Goal: Obtain resource: Download file/media

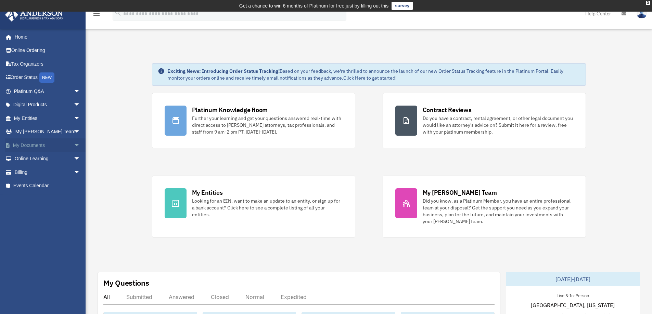
click at [74, 145] on span "arrow_drop_down" at bounding box center [81, 146] width 14 height 14
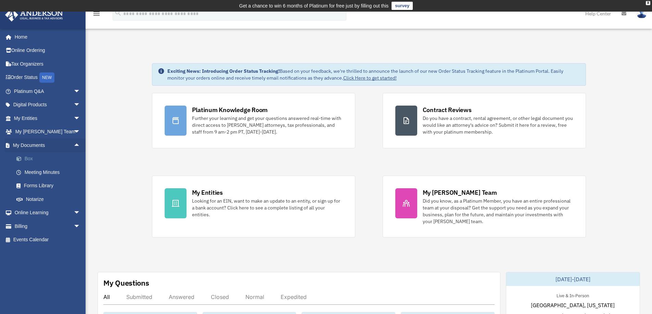
click at [47, 157] on link "Box" at bounding box center [50, 159] width 81 height 14
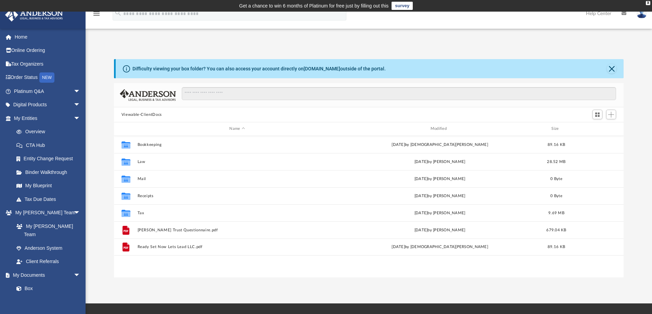
scroll to position [151, 504]
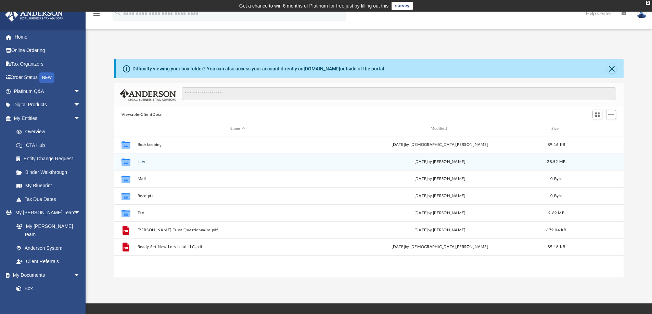
click at [133, 161] on div "Collaborated Folder" at bounding box center [125, 161] width 17 height 11
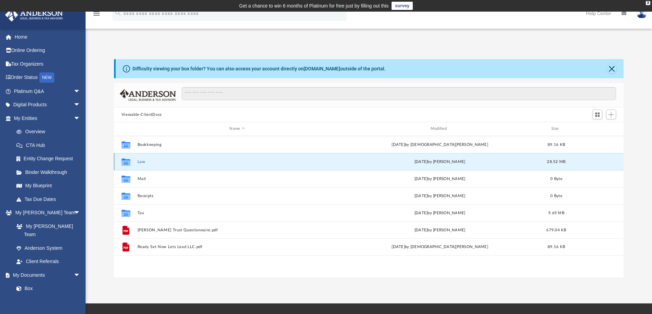
click at [140, 161] on button "Law" at bounding box center [237, 162] width 200 height 4
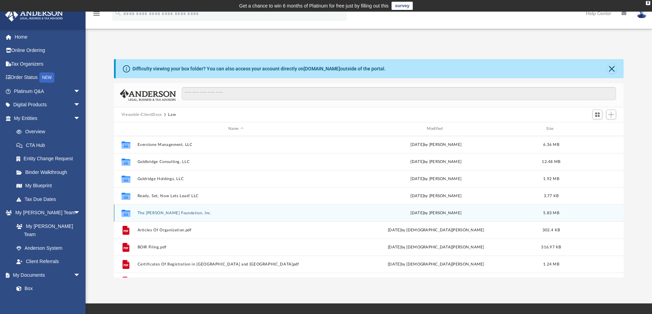
click at [162, 214] on button "The Gilliard Foundation, Inc." at bounding box center [235, 213] width 197 height 4
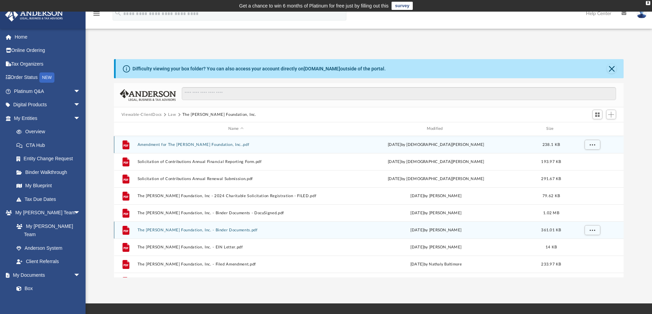
scroll to position [34, 0]
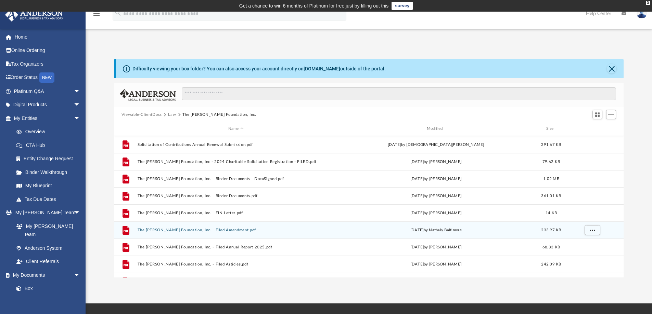
click at [199, 231] on button "The Gilliard Foundation, Inc. - Filed Amendment.pdf" at bounding box center [235, 230] width 197 height 4
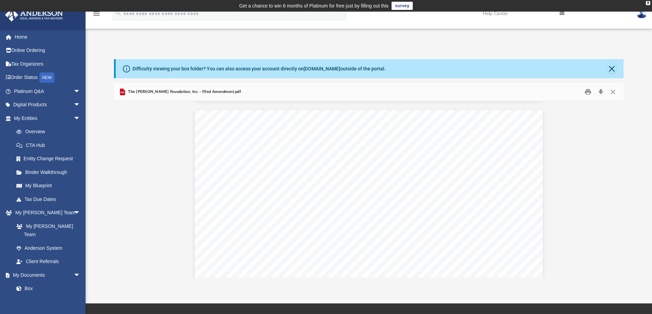
scroll to position [445, 0]
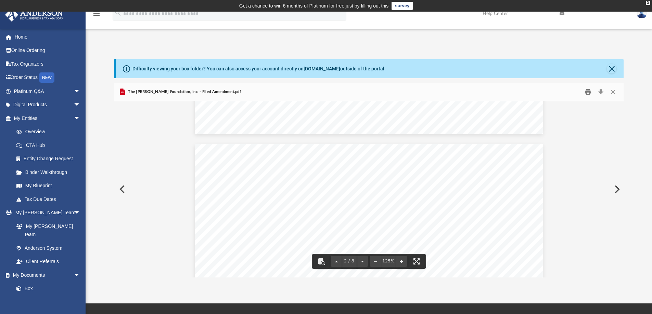
click at [586, 92] on button "Print" at bounding box center [588, 92] width 14 height 11
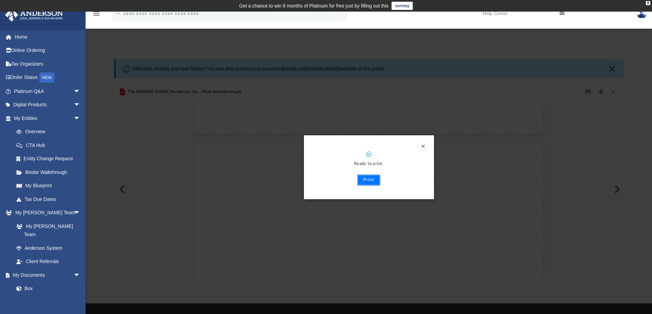
click at [367, 180] on button "Print" at bounding box center [368, 180] width 23 height 11
